Goal: Task Accomplishment & Management: Use online tool/utility

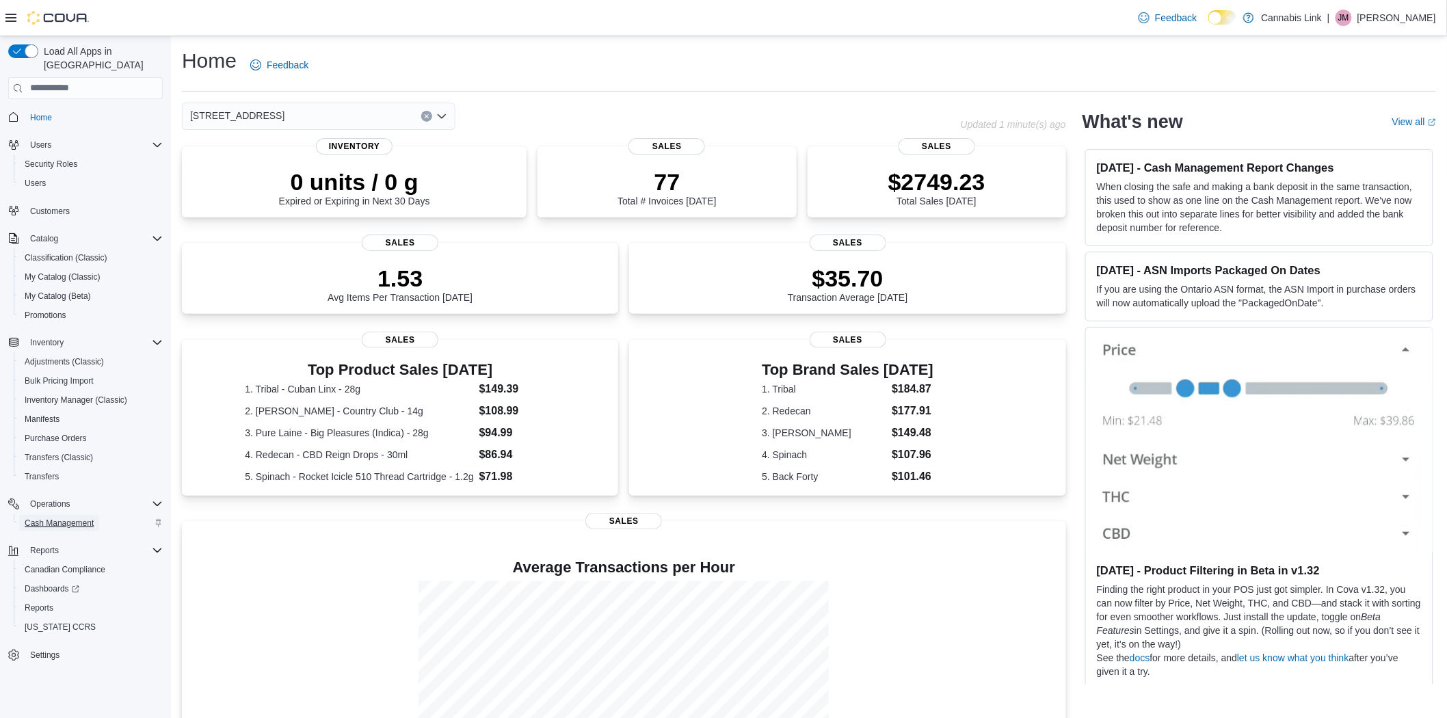
click at [65, 518] on span "Cash Management" at bounding box center [59, 523] width 69 height 11
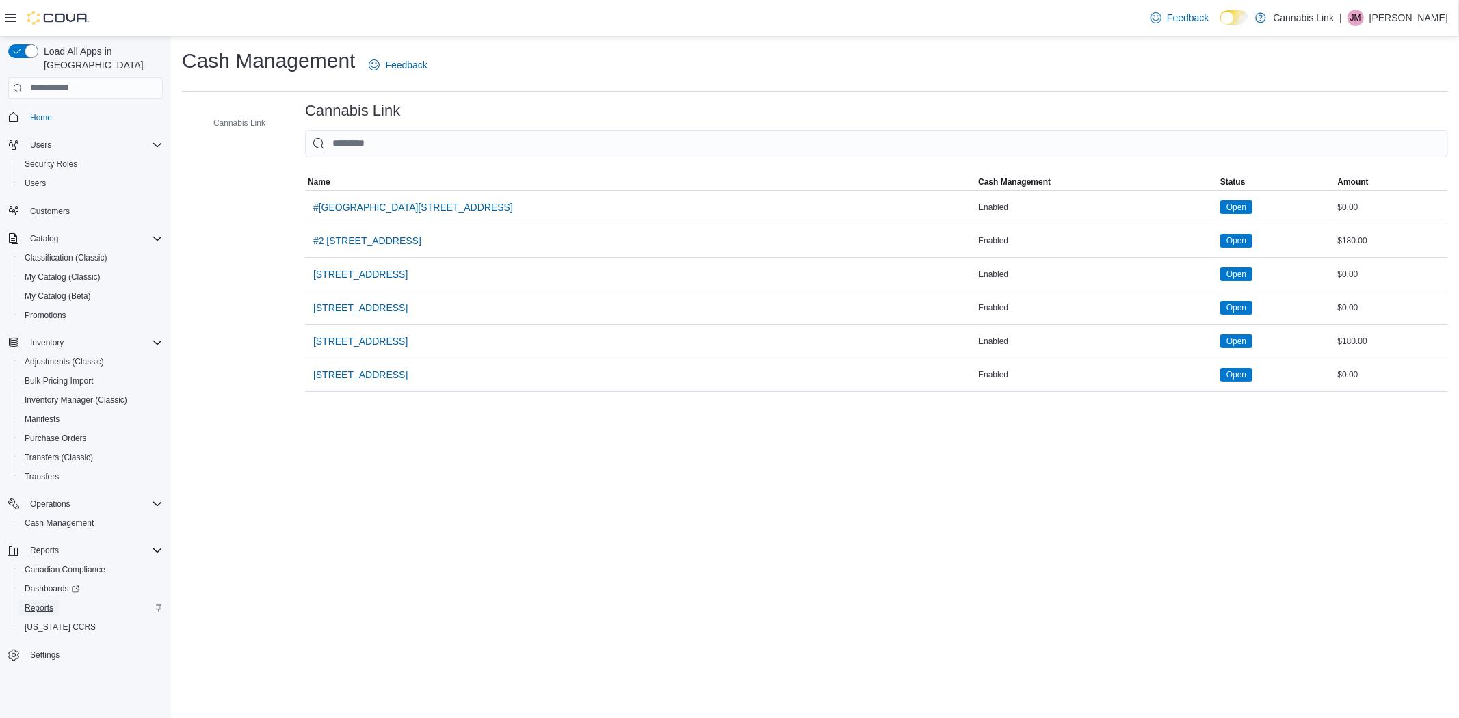
click at [36, 602] on span "Reports" at bounding box center [39, 607] width 29 height 11
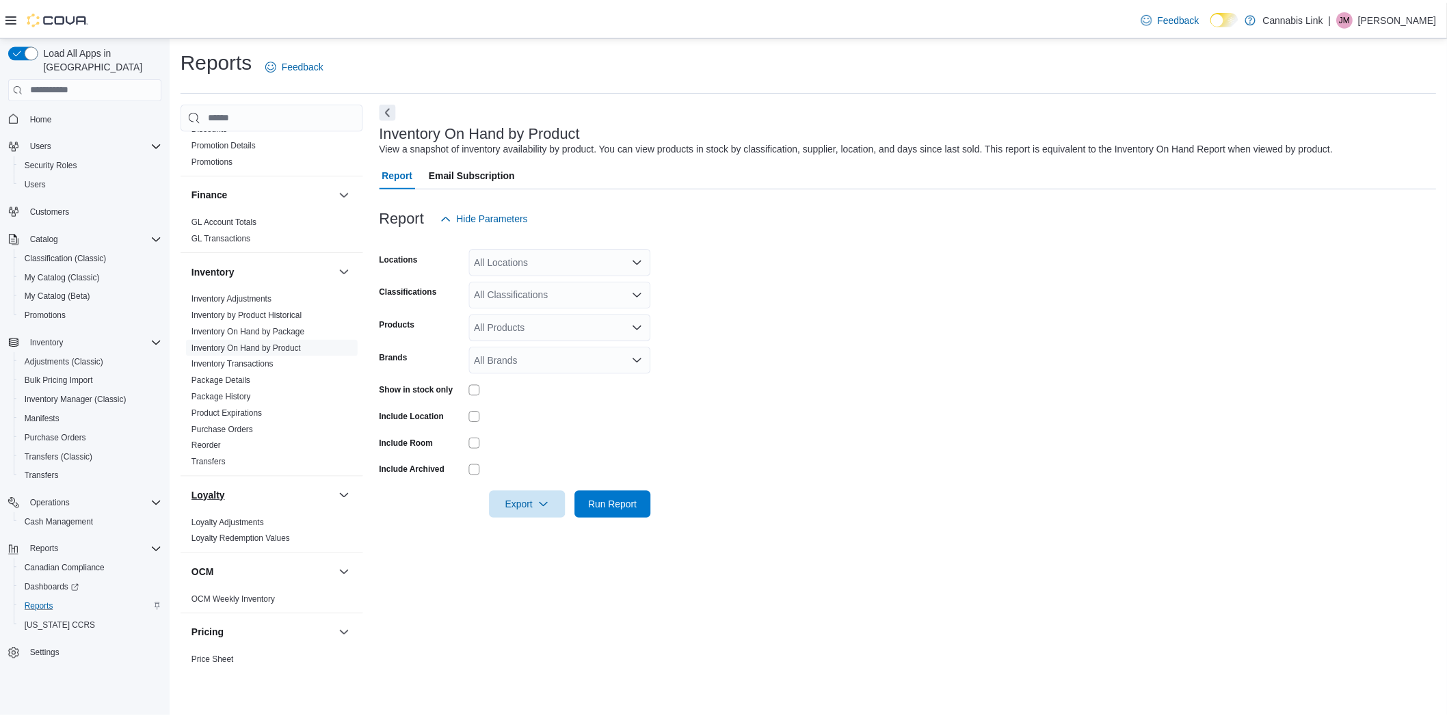
scroll to position [304, 0]
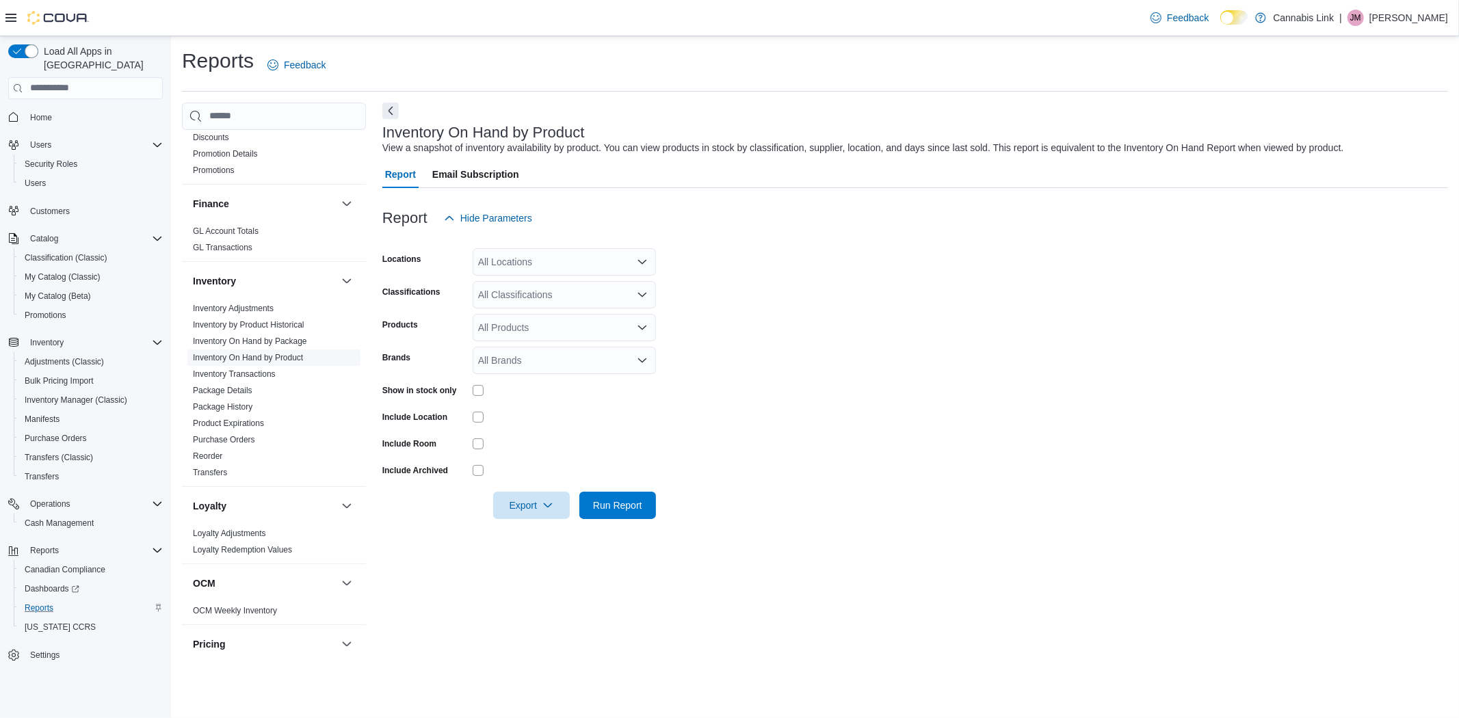
click at [296, 358] on link "Inventory On Hand by Product" at bounding box center [248, 358] width 110 height 10
click at [637, 258] on icon "Open list of options" at bounding box center [642, 261] width 11 height 11
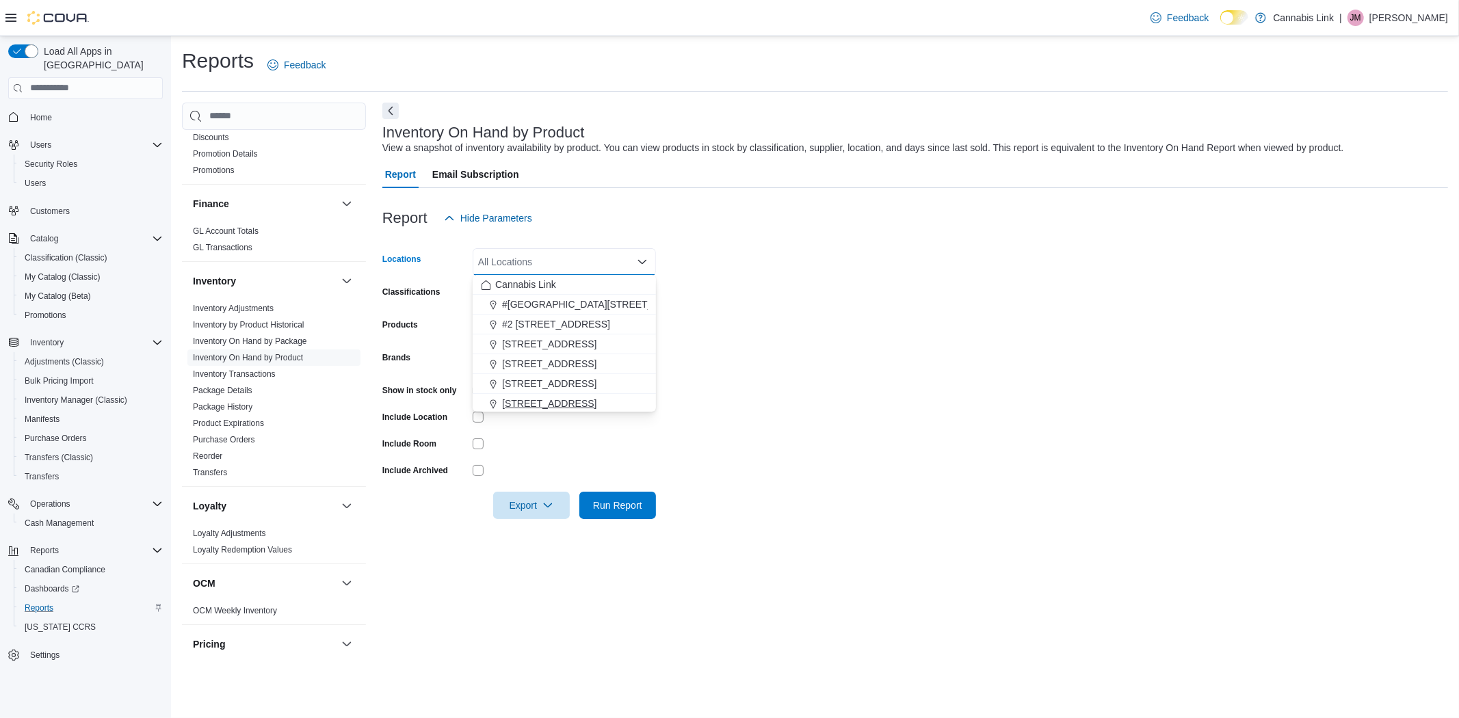
click at [544, 406] on span "[STREET_ADDRESS]" at bounding box center [549, 404] width 94 height 14
drag, startPoint x: 629, startPoint y: 440, endPoint x: 614, endPoint y: 434, distance: 16.3
click at [621, 436] on div at bounding box center [564, 443] width 183 height 21
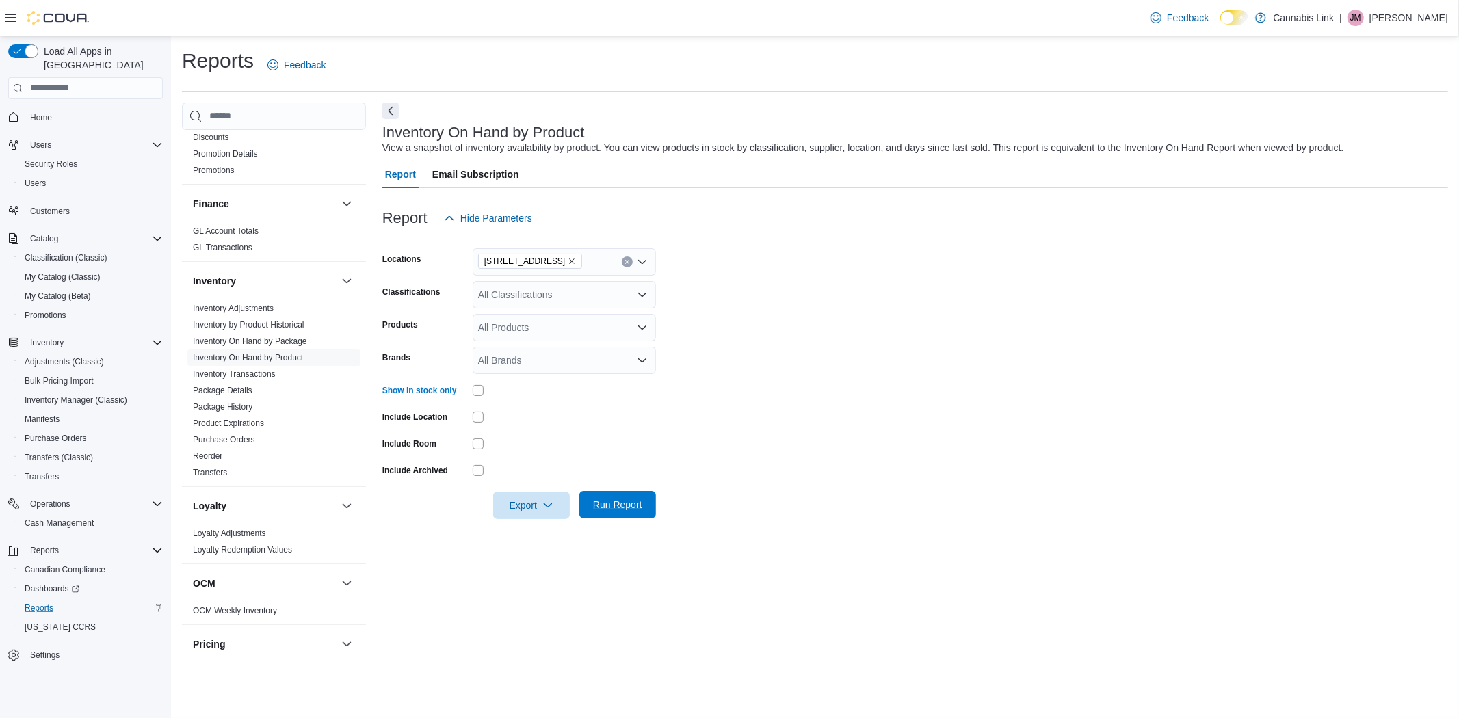
click at [600, 509] on span "Run Report" at bounding box center [617, 505] width 49 height 14
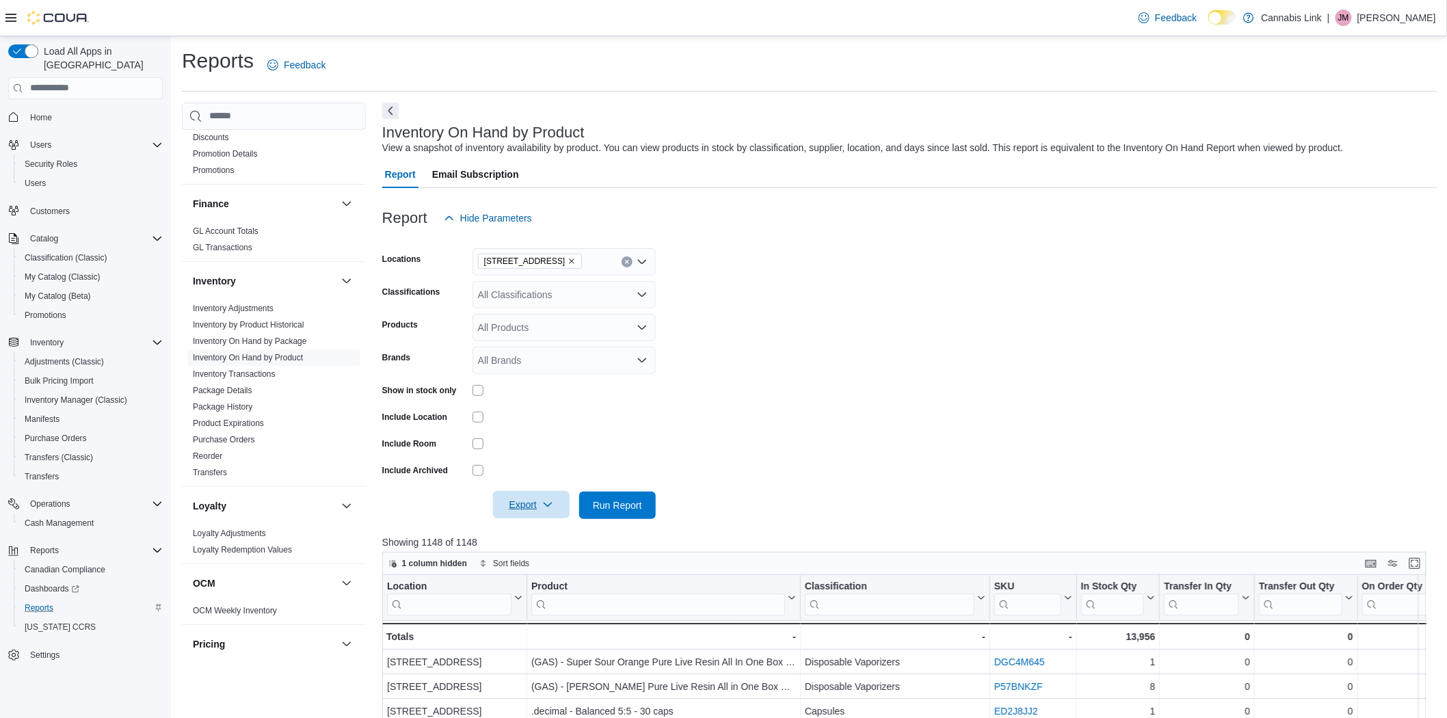
click at [545, 504] on icon "button" at bounding box center [547, 504] width 11 height 11
click at [556, 535] on span "Export to Excel" at bounding box center [534, 532] width 62 height 11
